Goal: Information Seeking & Learning: Learn about a topic

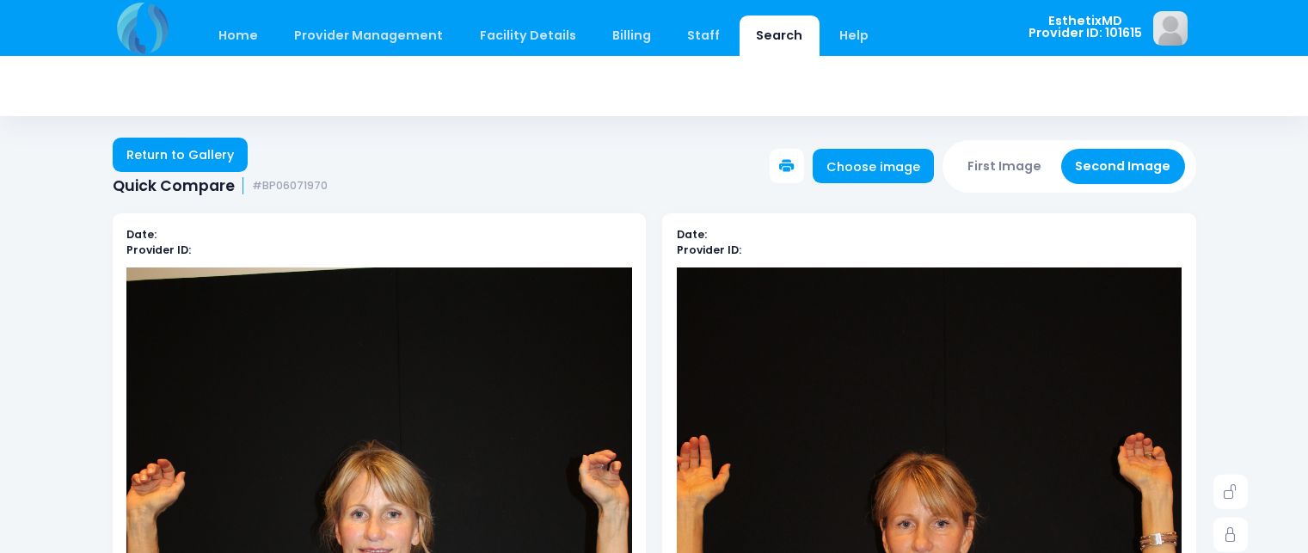
scroll to position [359, 0]
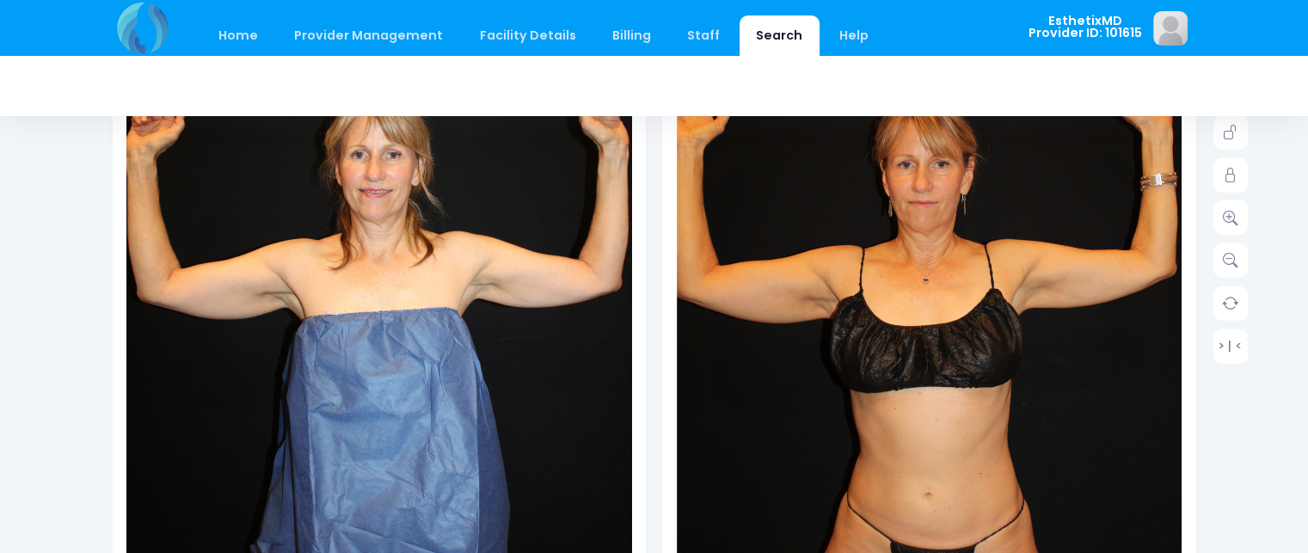
click at [234, 56] on div at bounding box center [654, 86] width 1083 height 60
click at [236, 30] on link "Home" at bounding box center [238, 35] width 73 height 40
click at [243, 32] on link "Home" at bounding box center [238, 35] width 73 height 40
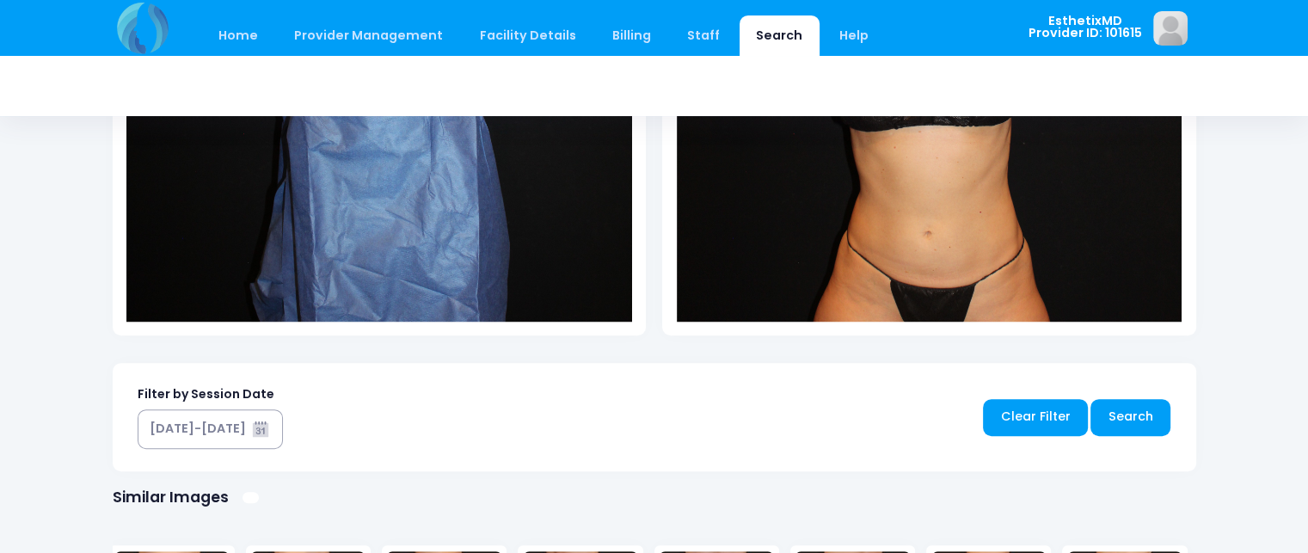
scroll to position [624, 0]
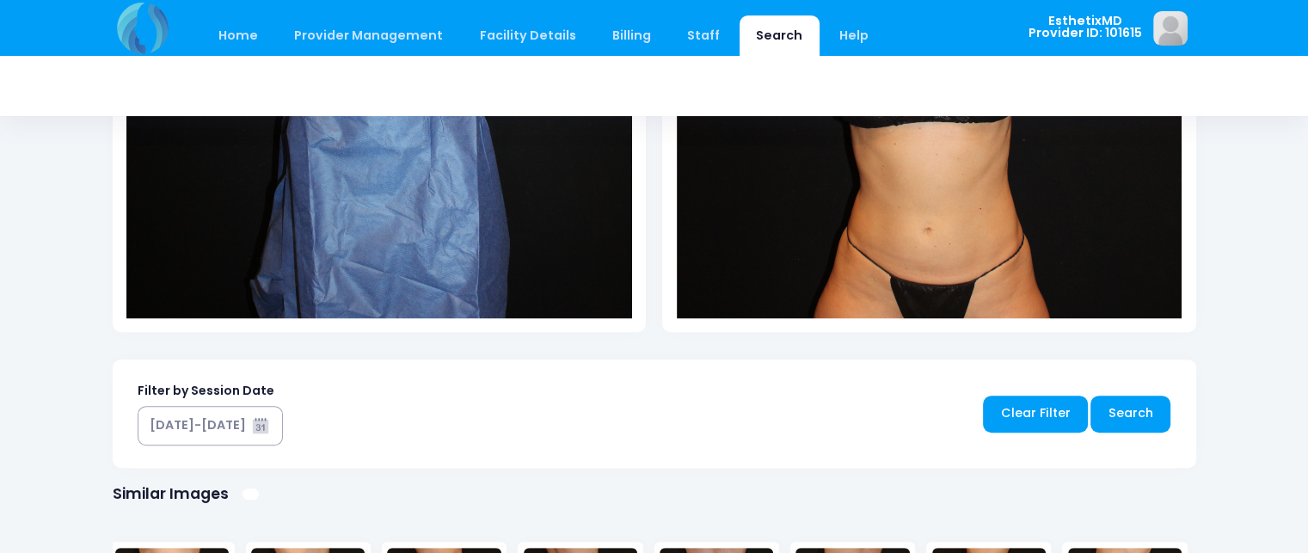
click at [242, 33] on link "Home" at bounding box center [238, 35] width 73 height 40
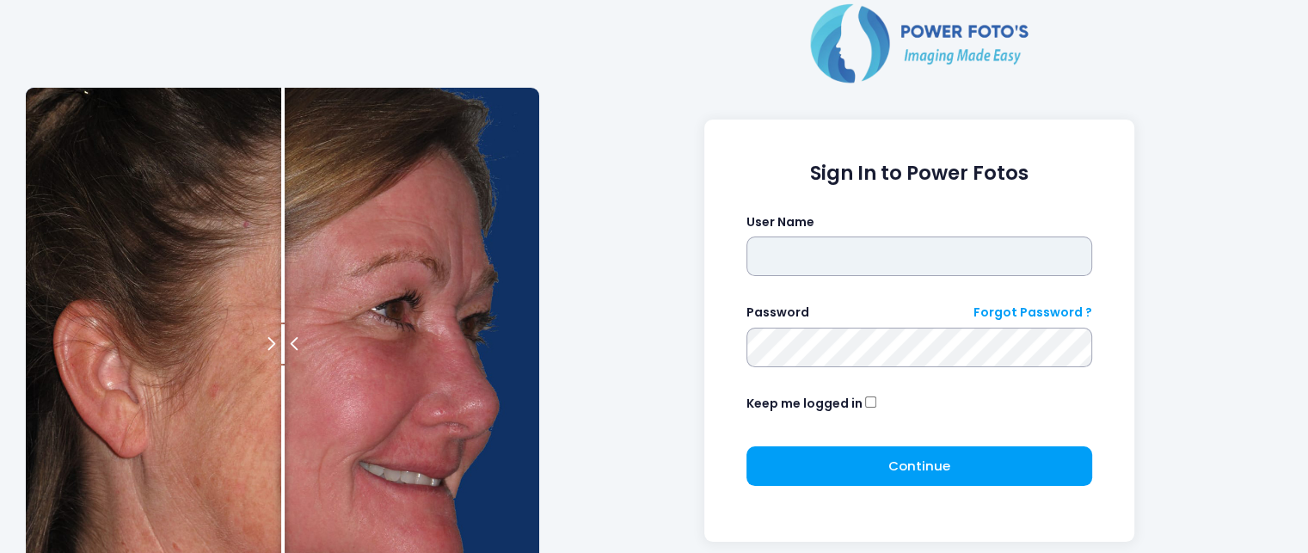
type input "**********"
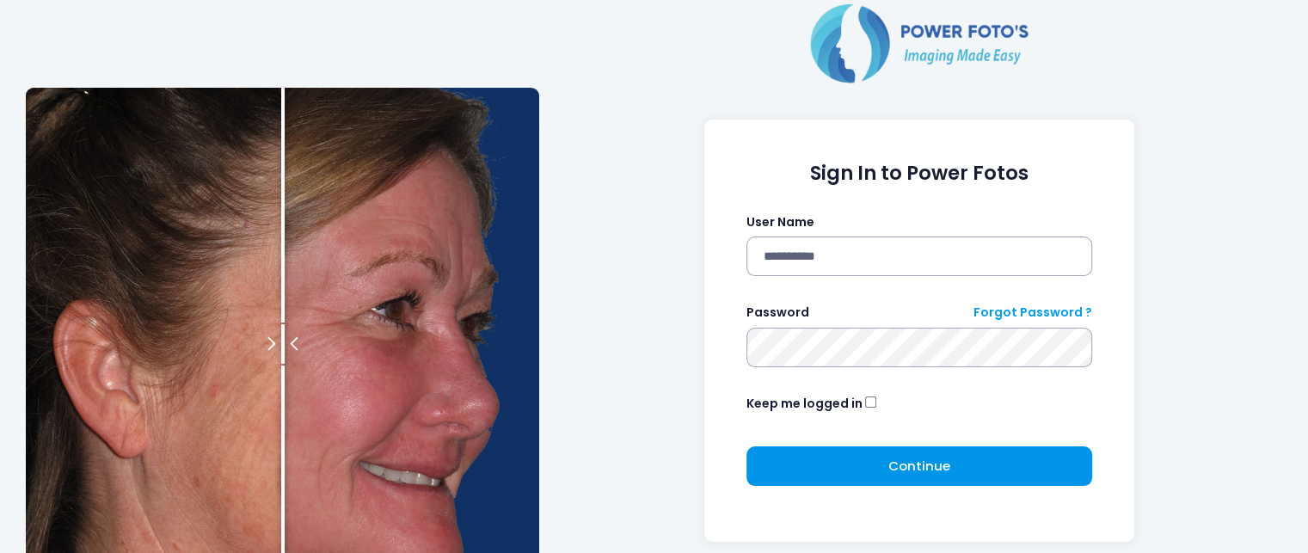
click at [937, 474] on span "Continue" at bounding box center [919, 466] width 62 height 18
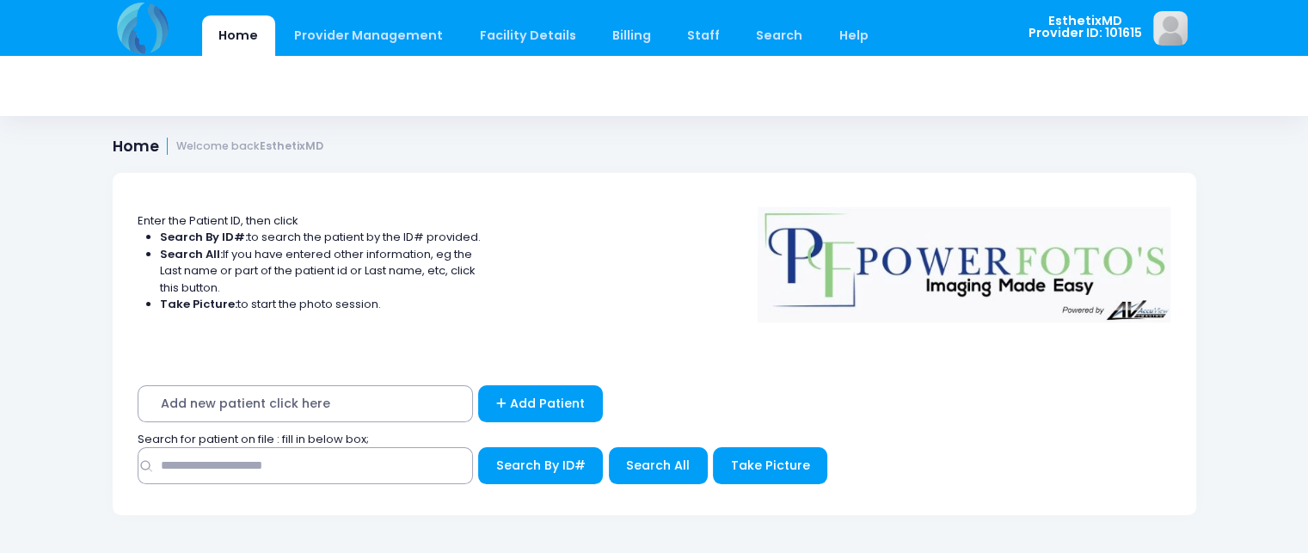
click at [395, 470] on input "text" at bounding box center [305, 465] width 335 height 37
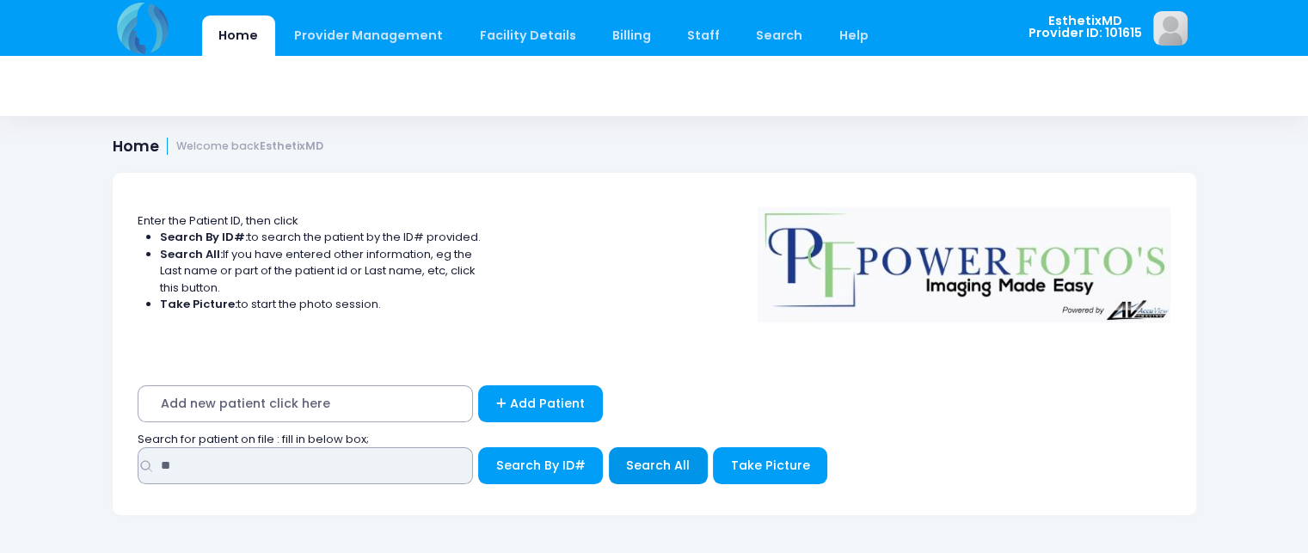
type input "**"
click at [661, 471] on span "Search All" at bounding box center [658, 465] width 64 height 17
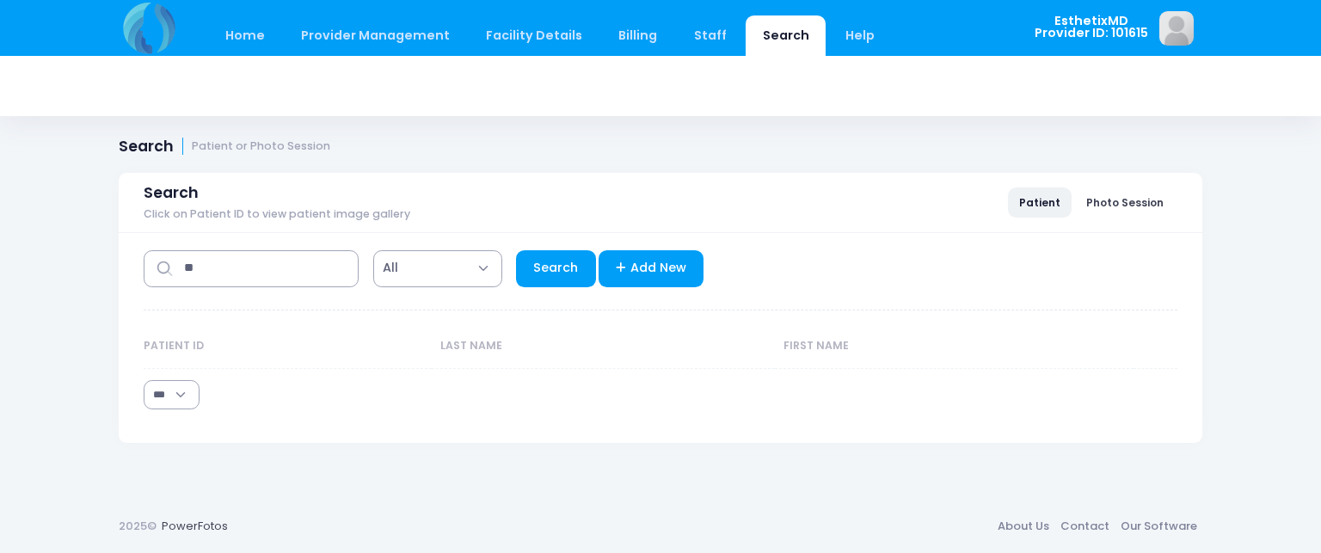
select select "***"
click at [559, 279] on link "Search" at bounding box center [556, 268] width 80 height 37
select select "***"
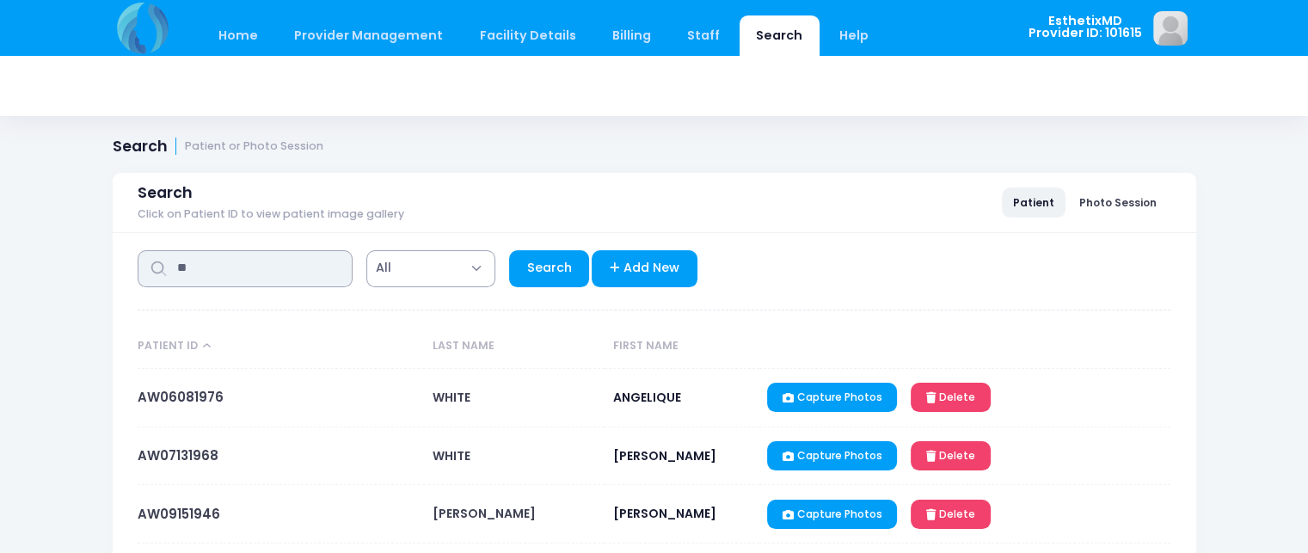
click at [298, 273] on input "**" at bounding box center [245, 268] width 215 height 37
type input "******"
click at [542, 264] on link "Search" at bounding box center [549, 268] width 80 height 37
select select "***"
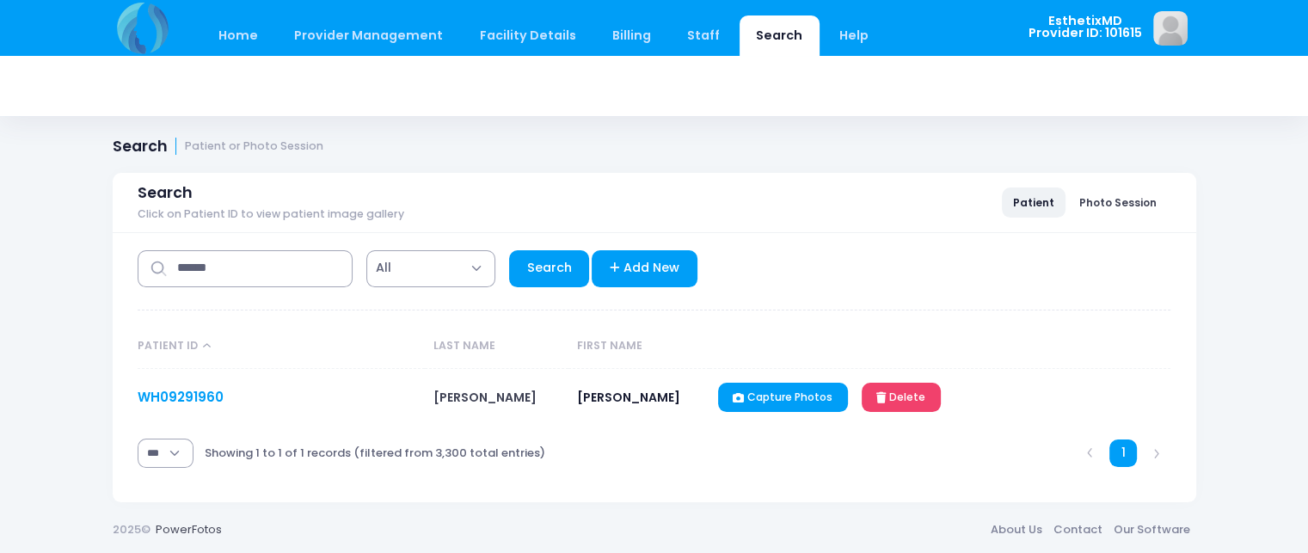
click at [198, 398] on link "WH09291960" at bounding box center [181, 397] width 86 height 18
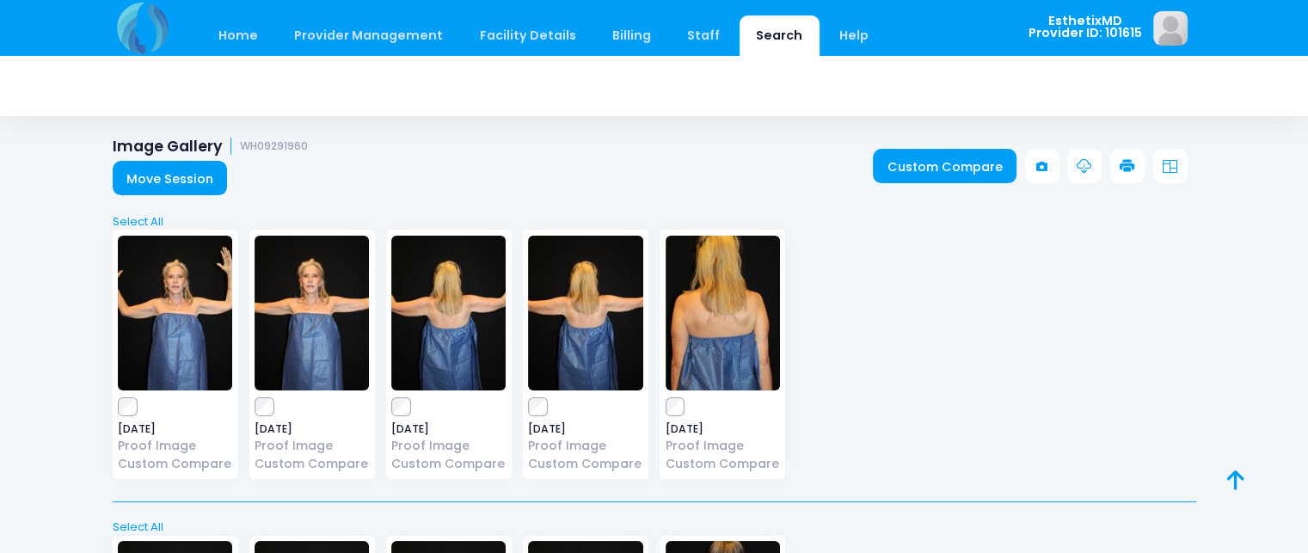
click at [169, 334] on img at bounding box center [175, 313] width 114 height 155
click at [572, 342] on img at bounding box center [585, 313] width 114 height 155
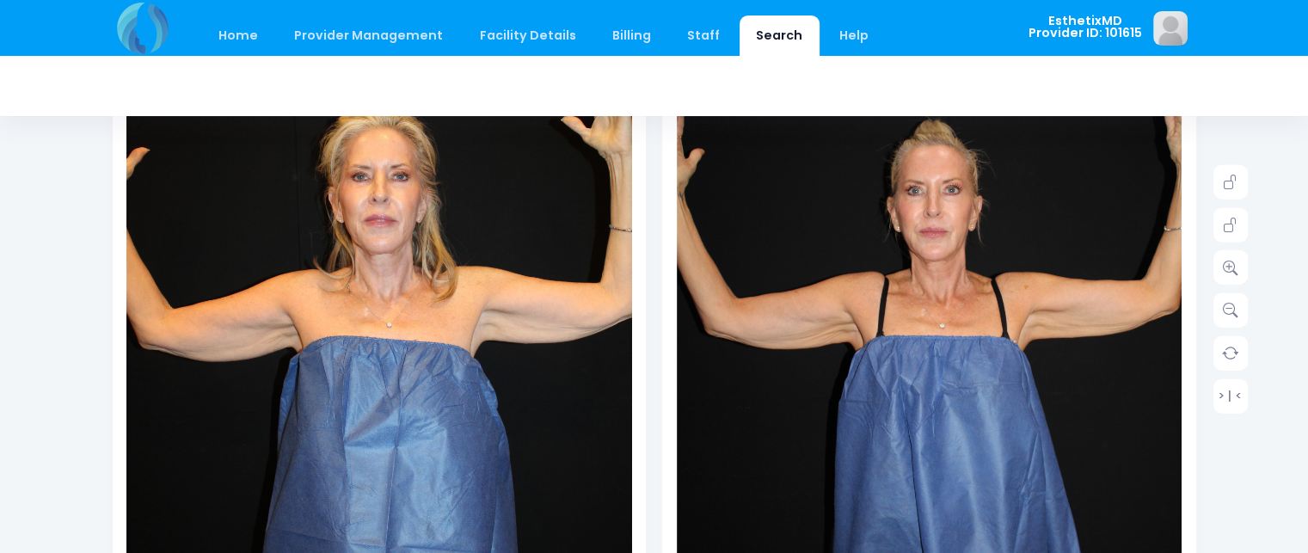
scroll to position [310, 0]
click at [556, 321] on img at bounding box center [379, 337] width 506 height 758
click at [1230, 267] on icon at bounding box center [1230, 267] width 15 height 15
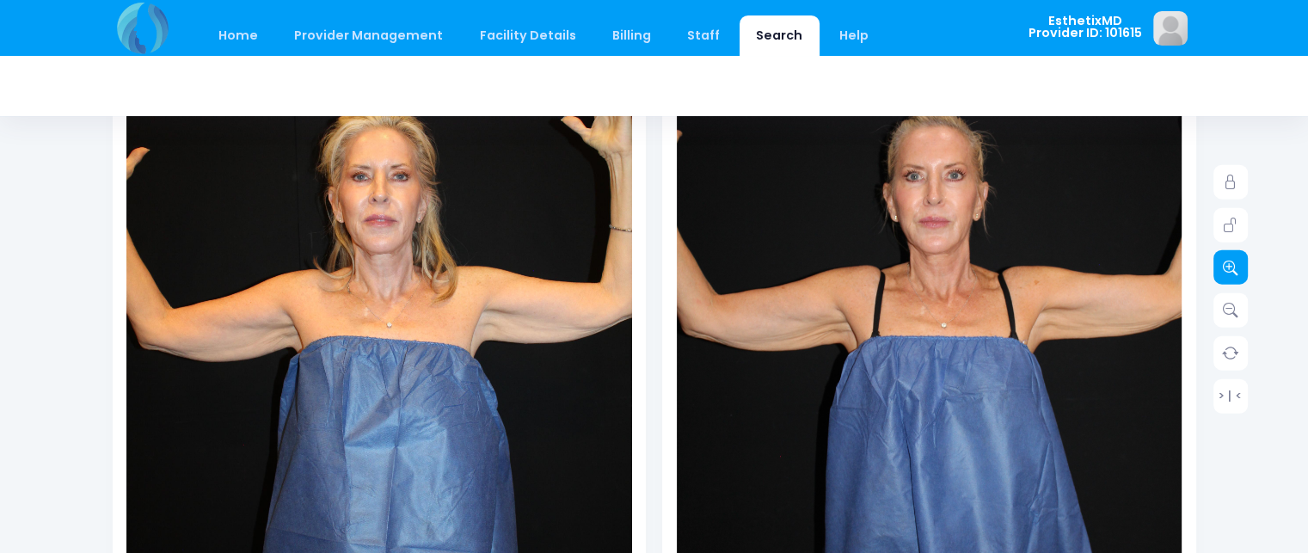
click at [553, 310] on img at bounding box center [379, 337] width 506 height 758
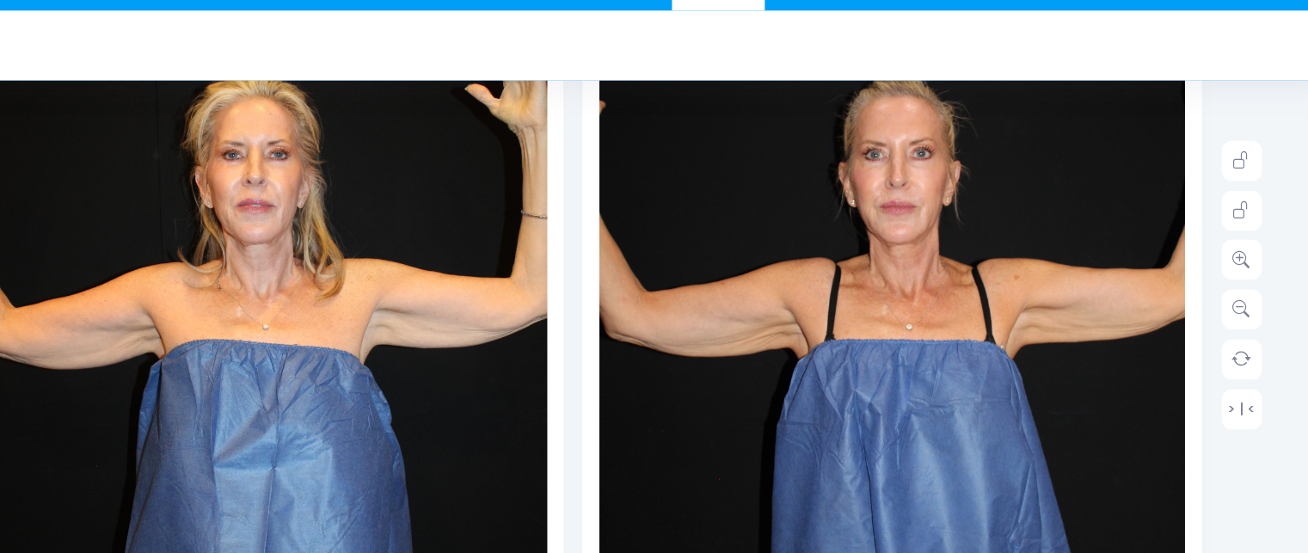
scroll to position [306, 0]
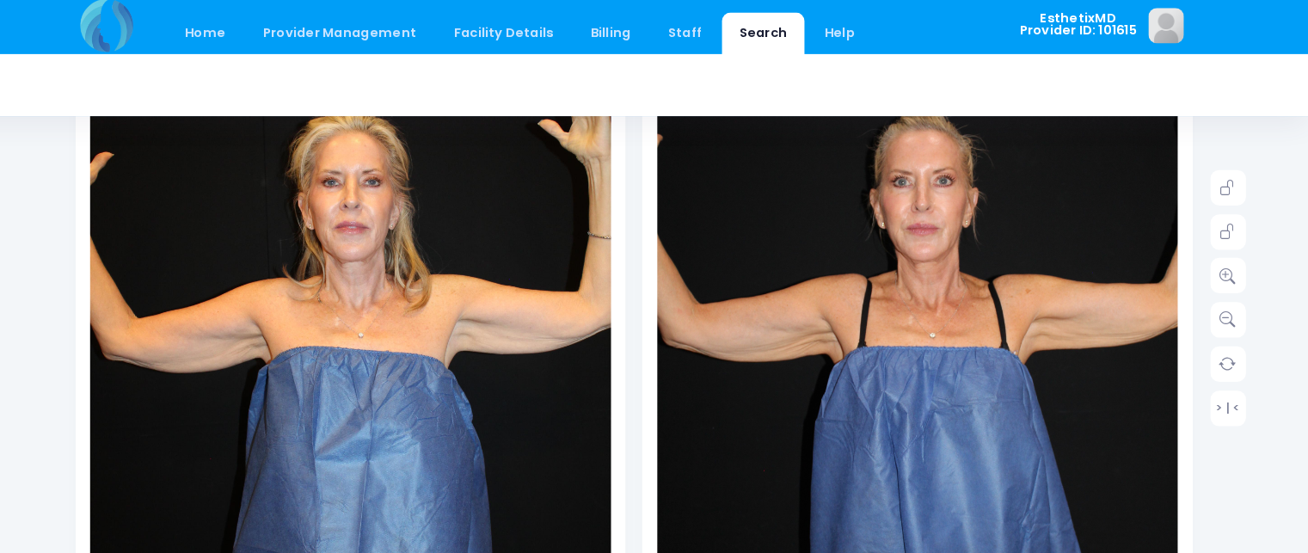
click at [1230, 282] on link at bounding box center [1230, 271] width 34 height 34
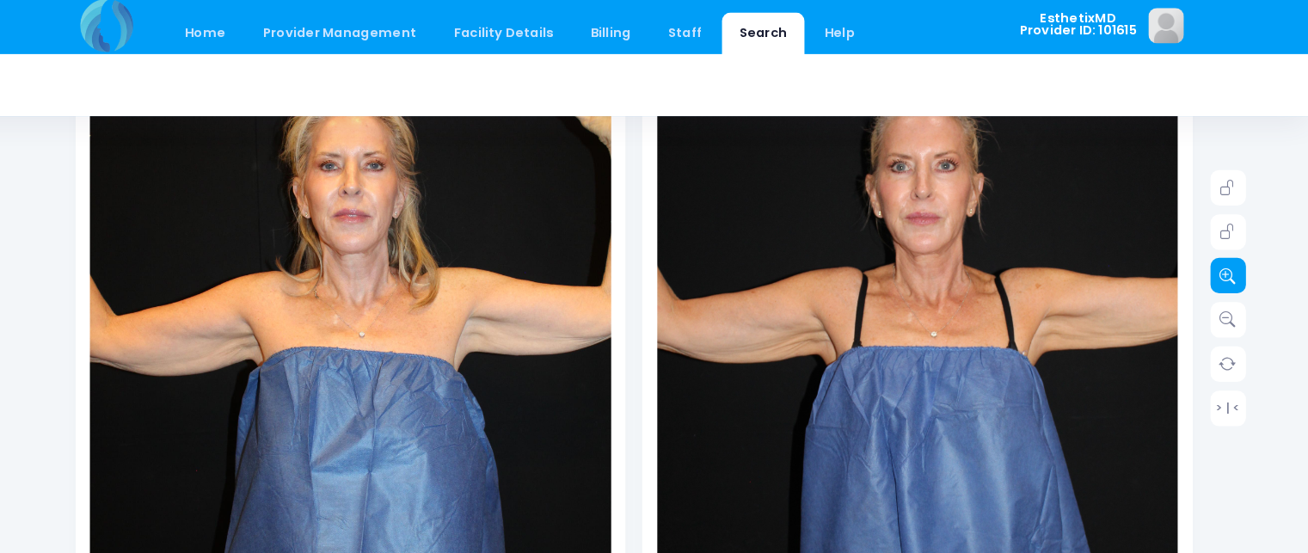
click at [1230, 285] on link at bounding box center [1230, 271] width 34 height 34
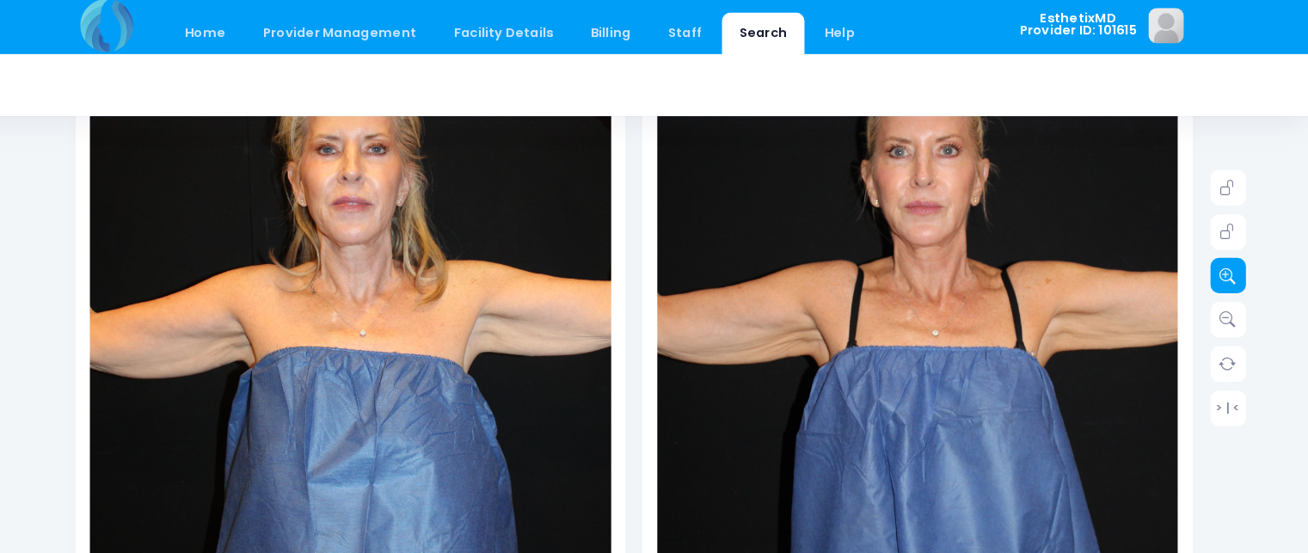
click at [1229, 271] on icon at bounding box center [1230, 270] width 15 height 15
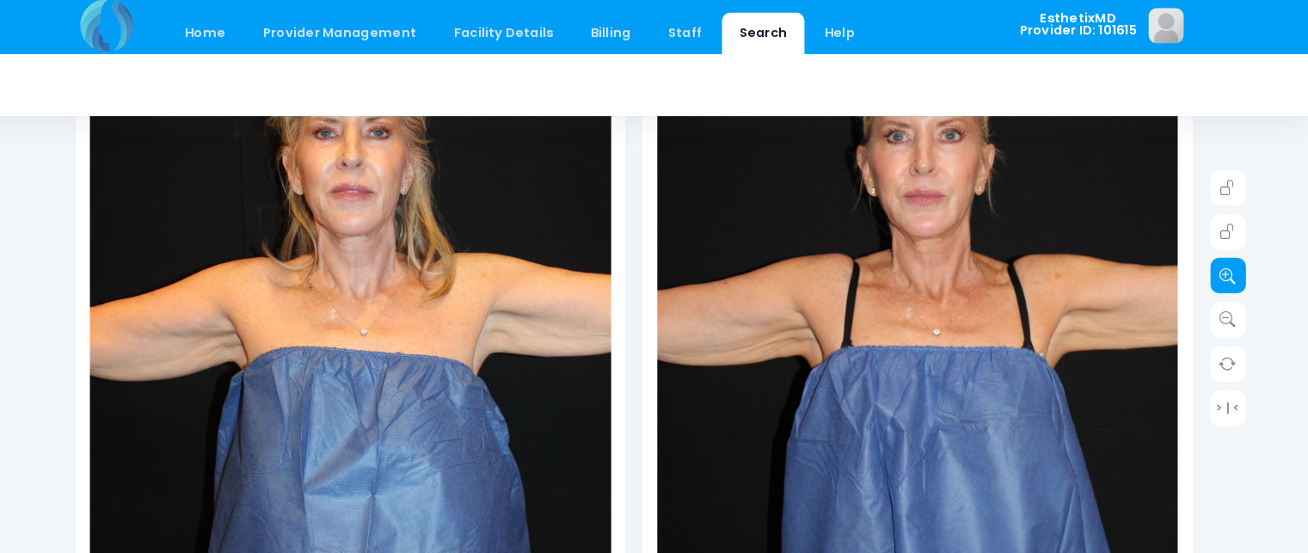
click at [1231, 272] on icon at bounding box center [1230, 270] width 15 height 15
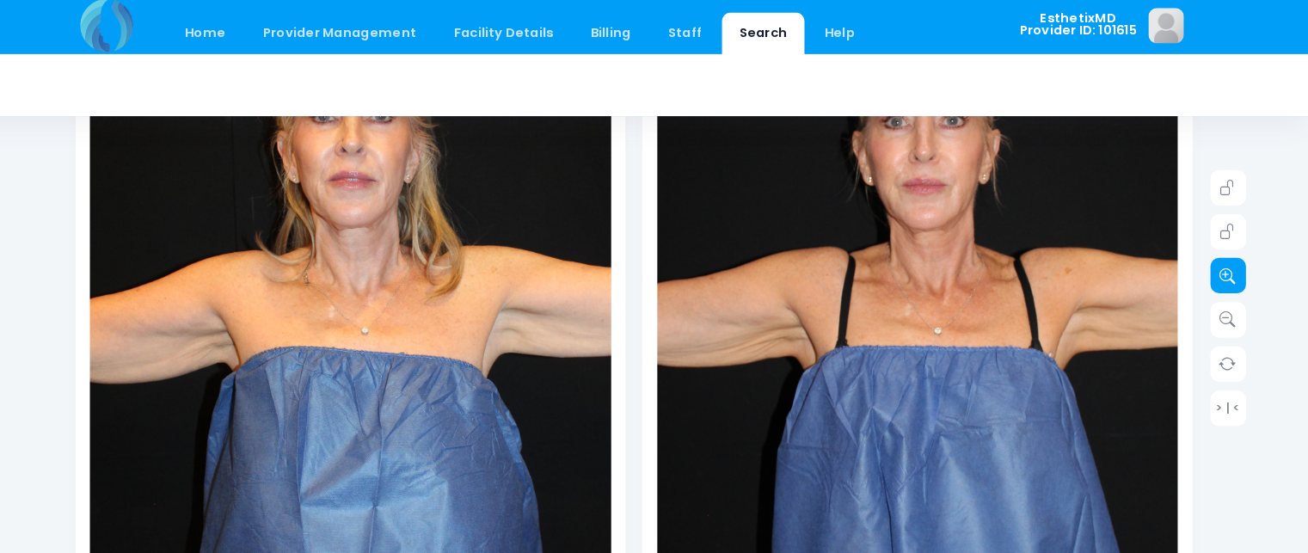
click at [1229, 269] on icon at bounding box center [1230, 270] width 15 height 15
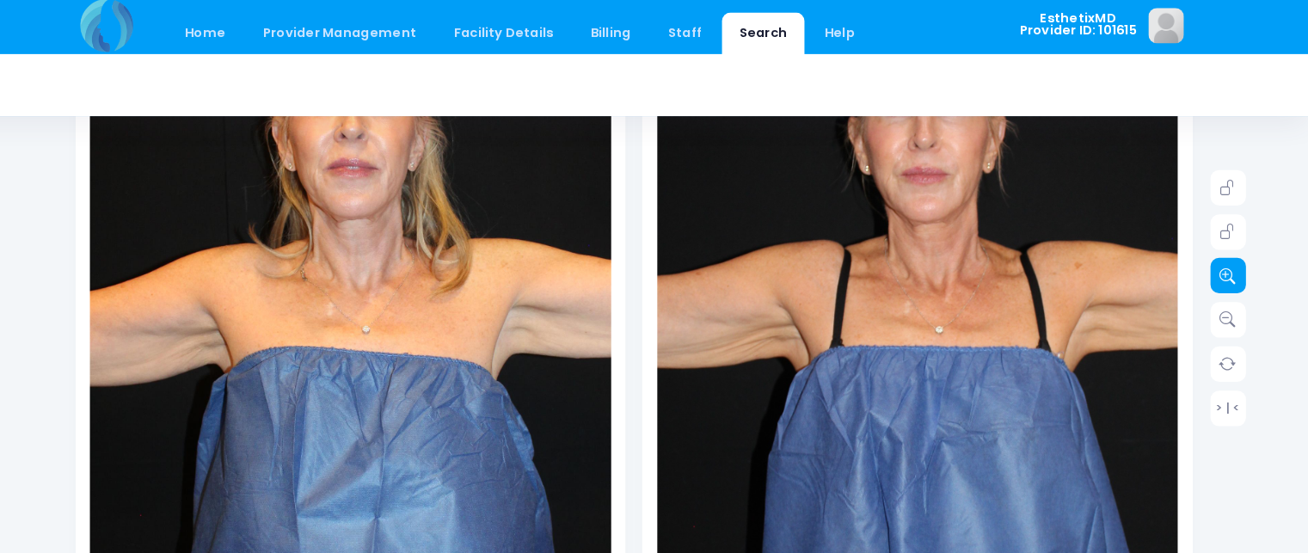
click at [1245, 274] on link at bounding box center [1230, 271] width 34 height 34
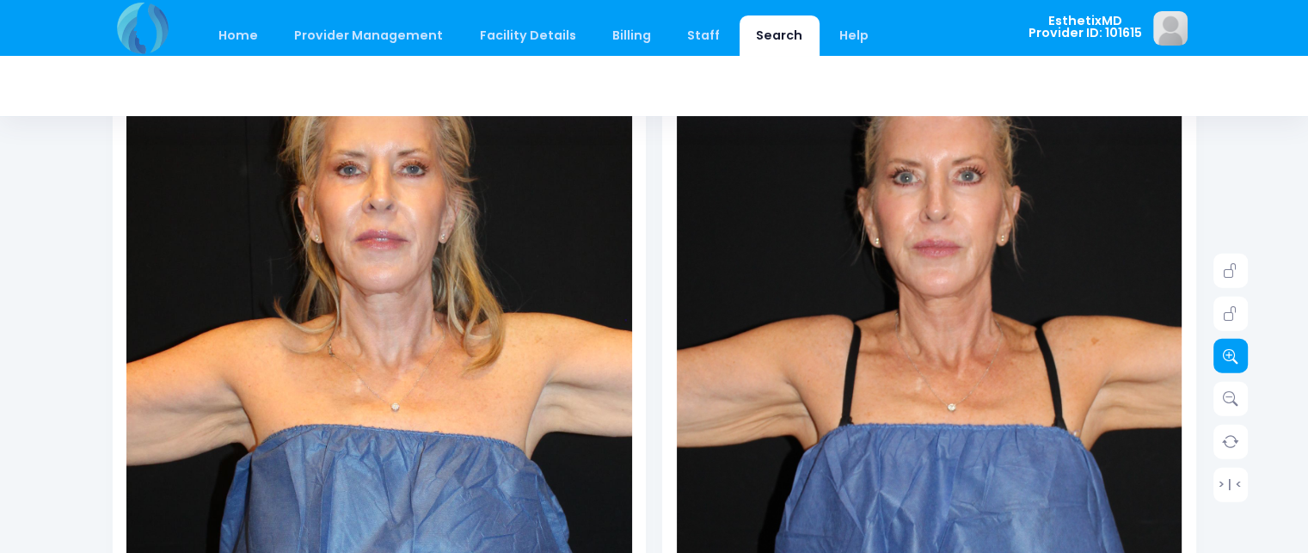
scroll to position [220, 0]
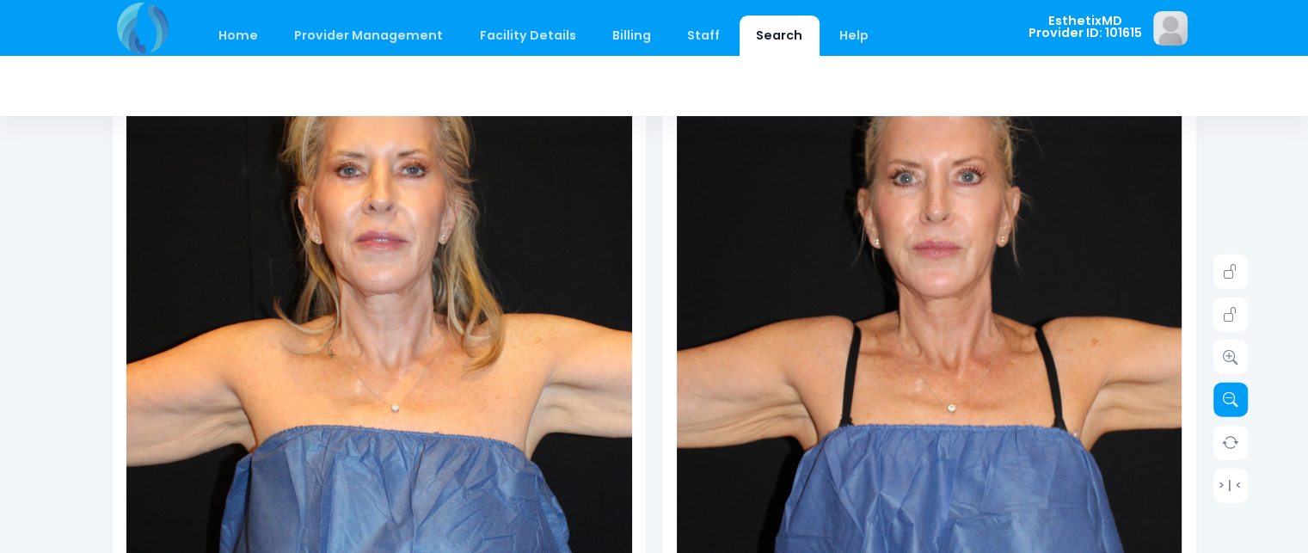
click at [1226, 392] on icon at bounding box center [1230, 399] width 15 height 15
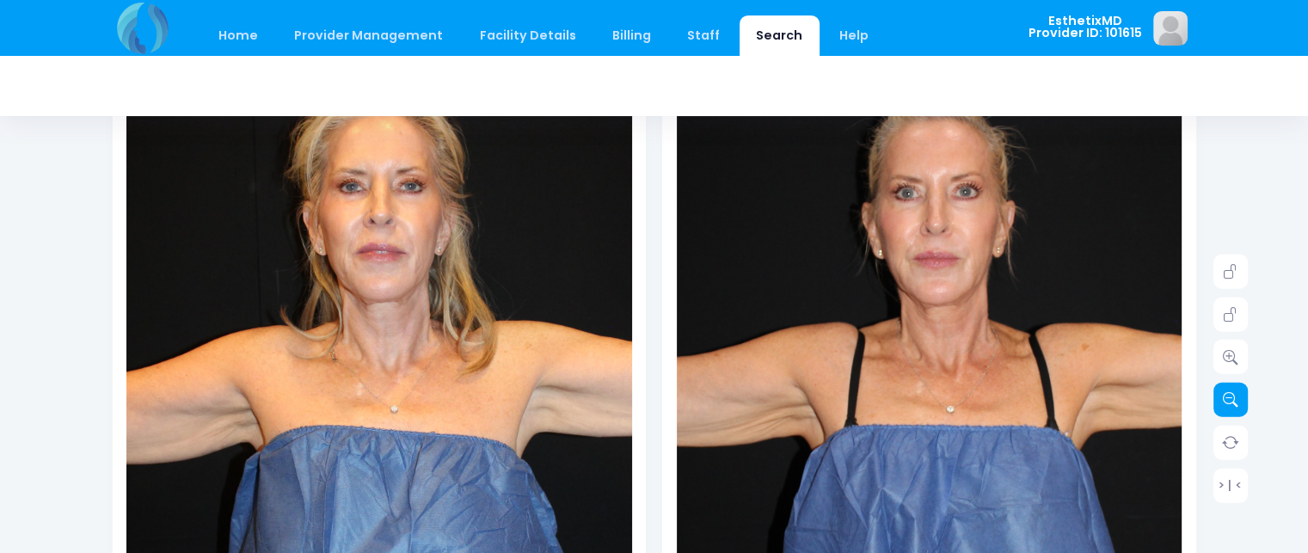
click at [1230, 399] on icon at bounding box center [1230, 399] width 15 height 15
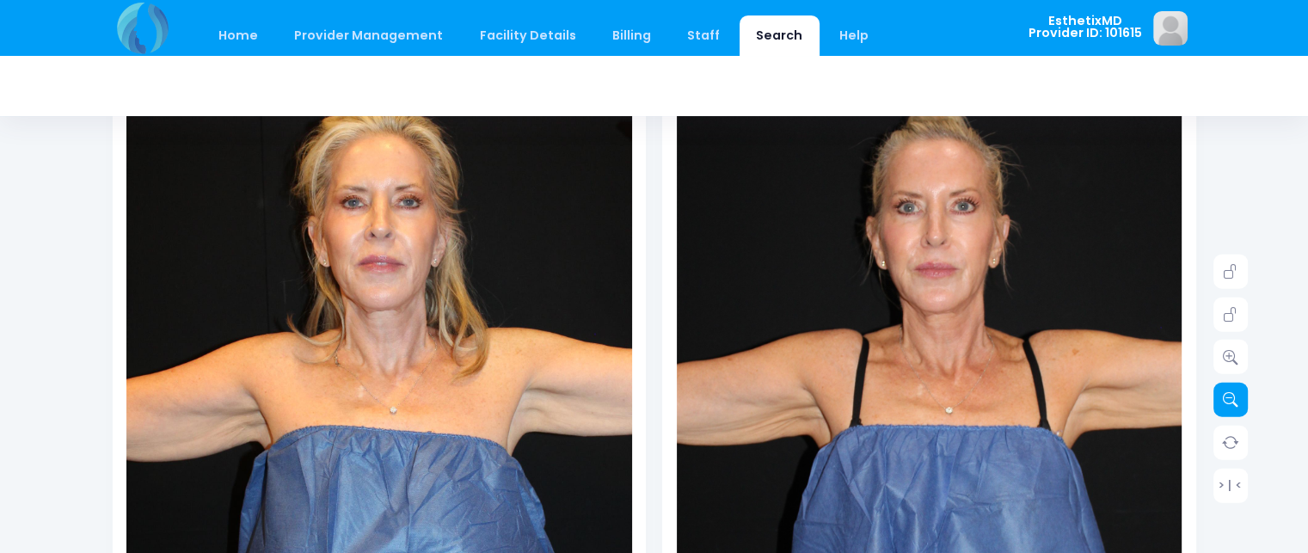
click at [1234, 396] on icon at bounding box center [1230, 399] width 15 height 15
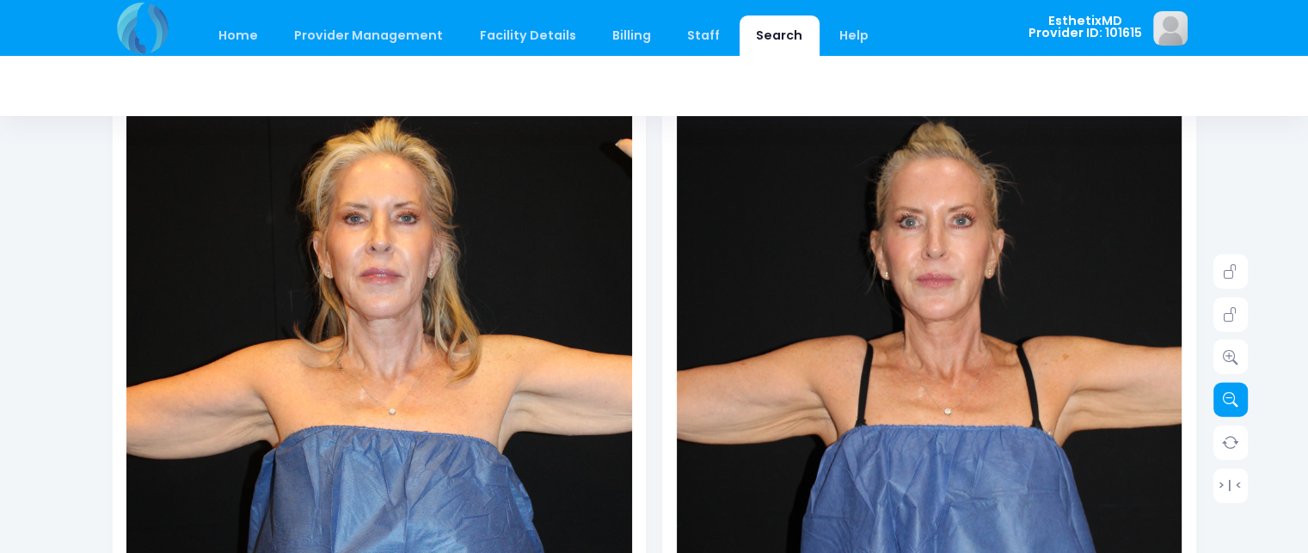
click at [1233, 393] on icon at bounding box center [1230, 399] width 15 height 15
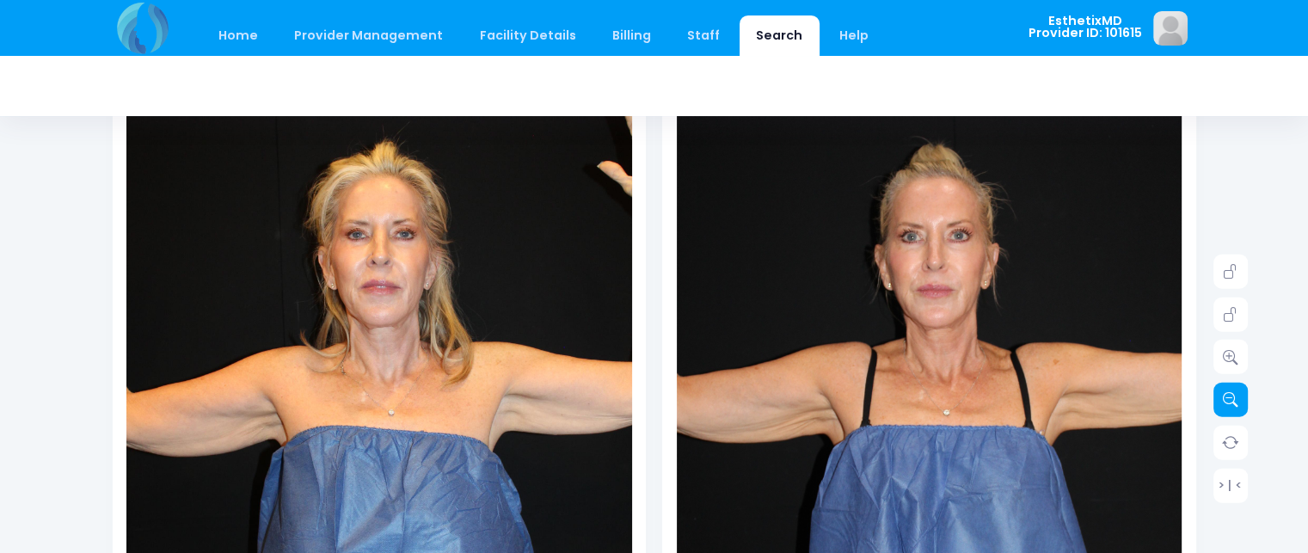
click at [1231, 396] on icon at bounding box center [1230, 399] width 15 height 15
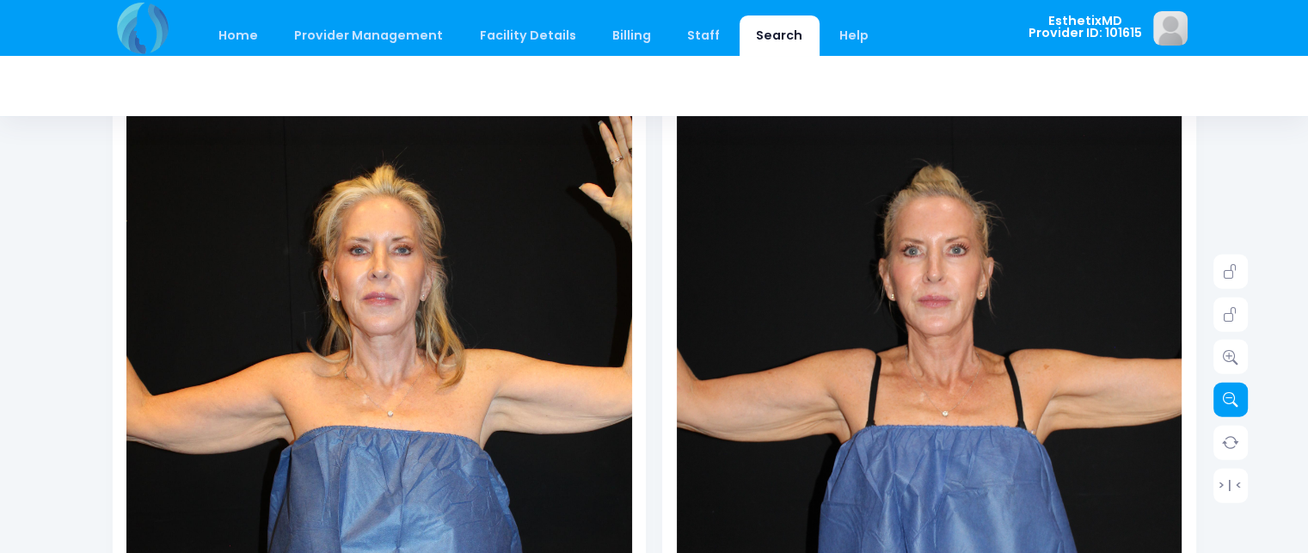
click at [1229, 394] on icon at bounding box center [1230, 399] width 15 height 15
click at [1228, 392] on icon at bounding box center [1230, 399] width 15 height 15
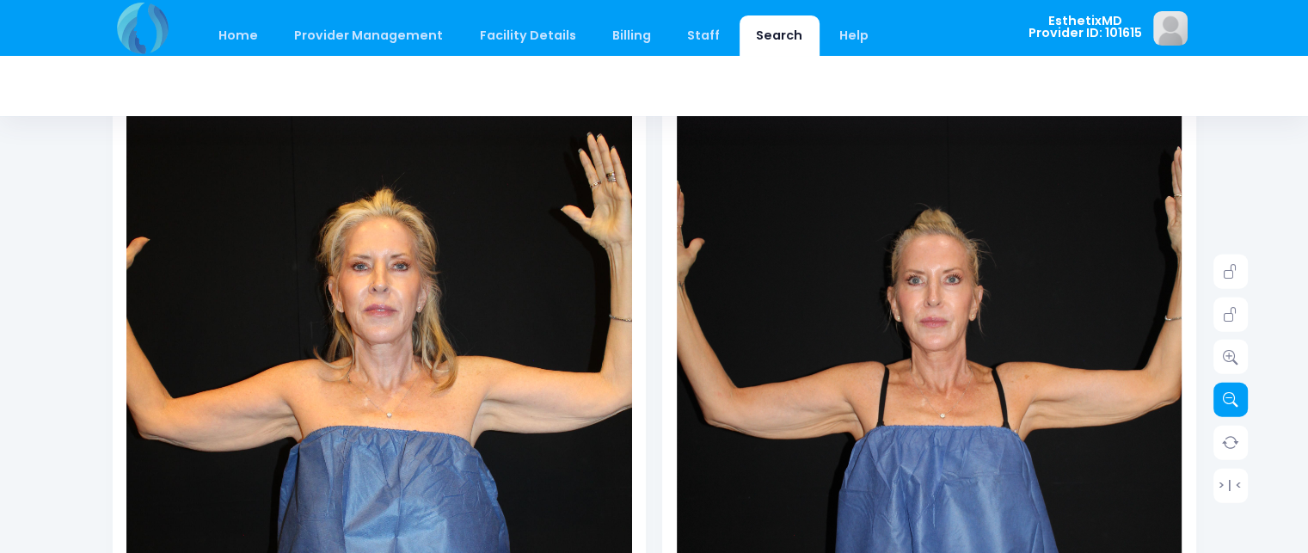
click at [1227, 395] on icon at bounding box center [1230, 399] width 15 height 15
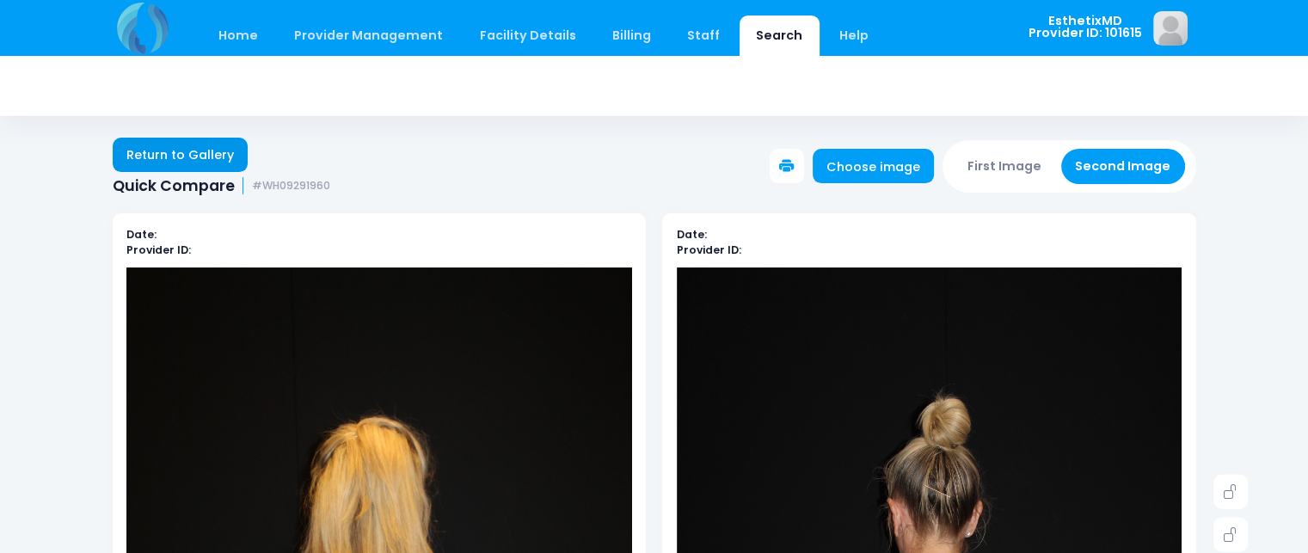
click at [178, 156] on link "Return to Gallery" at bounding box center [181, 155] width 136 height 34
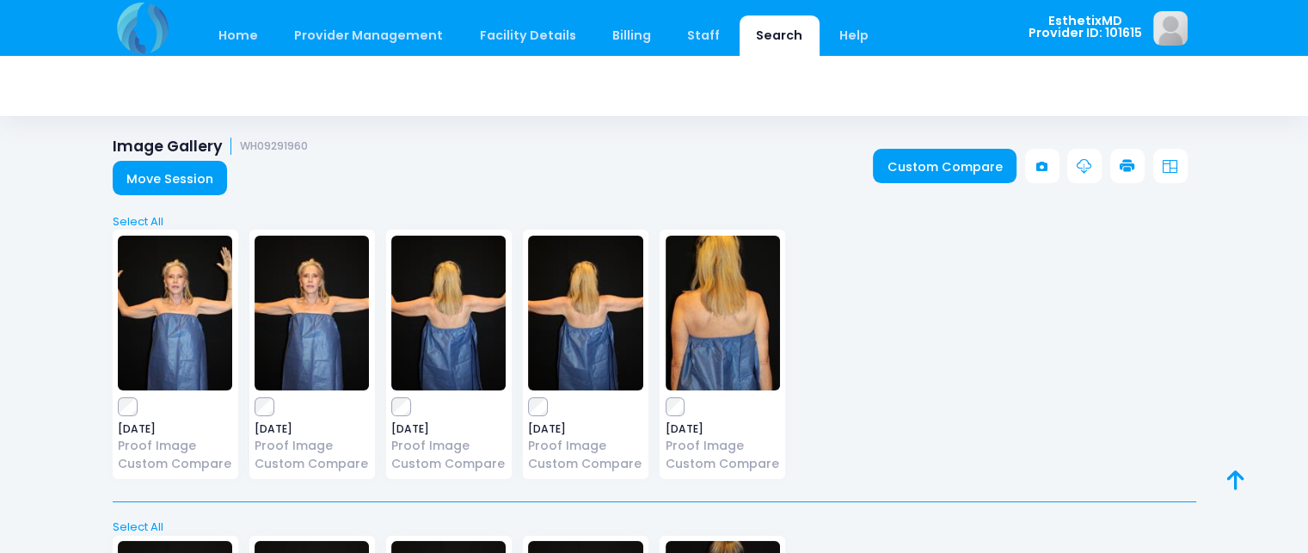
click at [705, 337] on img at bounding box center [723, 313] width 114 height 155
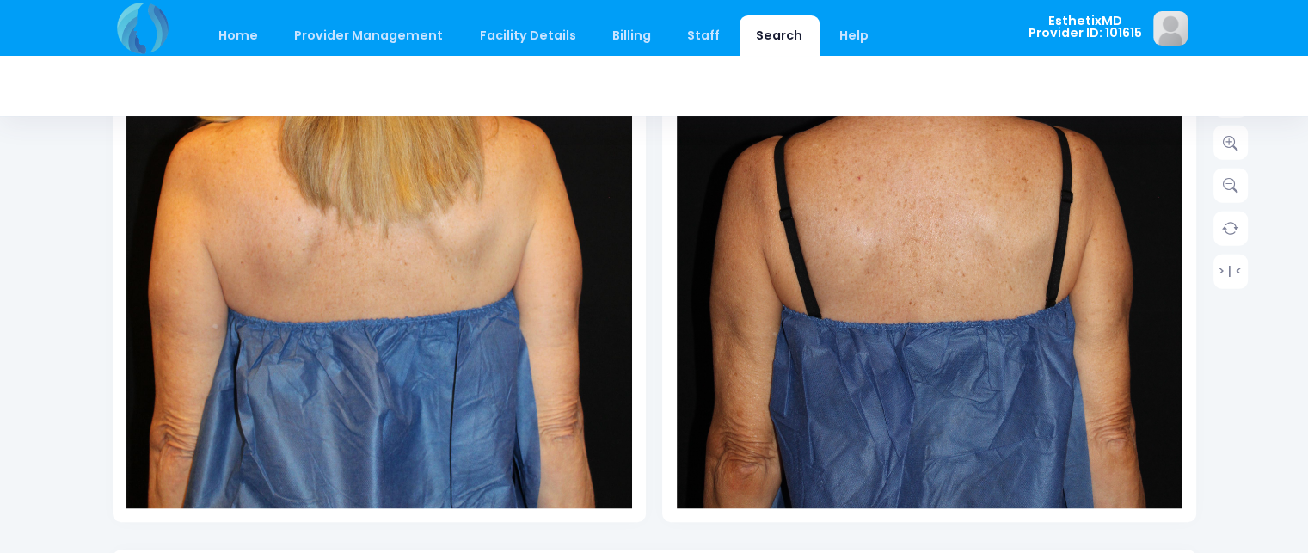
scroll to position [435, 0]
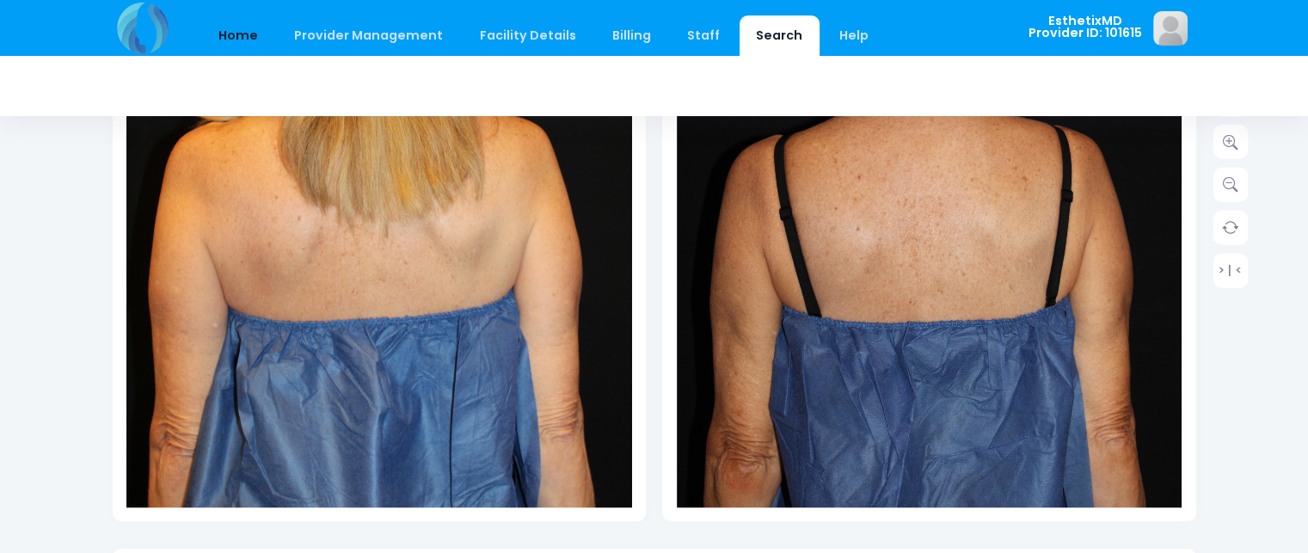
click at [228, 39] on link "Home" at bounding box center [238, 35] width 73 height 40
